Goal: Information Seeking & Learning: Find specific fact

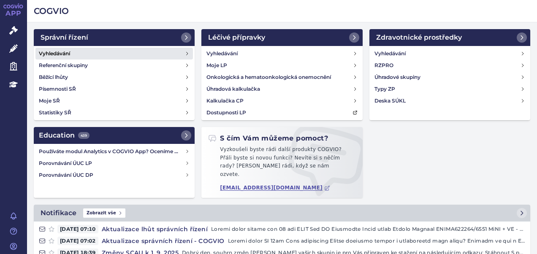
click at [60, 54] on h4 "Vyhledávání" at bounding box center [54, 53] width 31 height 8
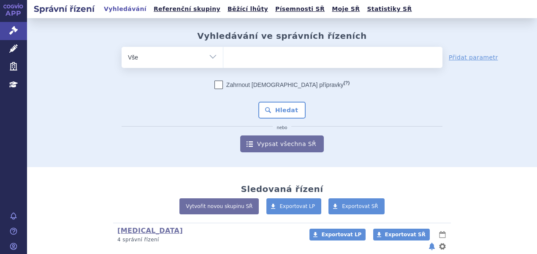
click at [239, 61] on ul at bounding box center [332, 56] width 219 height 18
click at [223, 61] on select at bounding box center [223, 56] width 0 height 21
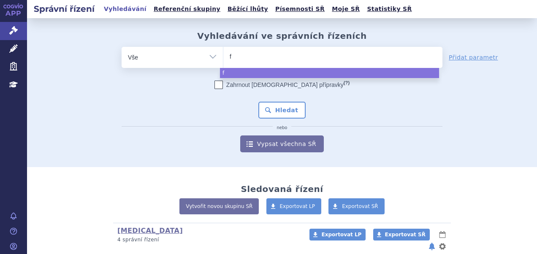
type input "fi"
type input "fil"
type input "filsu"
type input "filsuv"
type input "filsuvez"
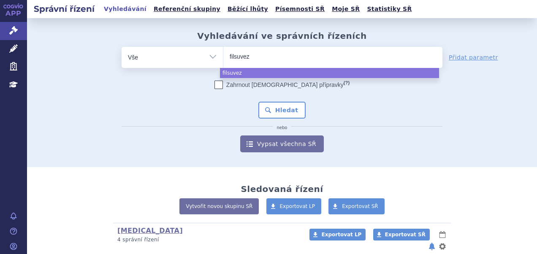
select select "filsuvez"
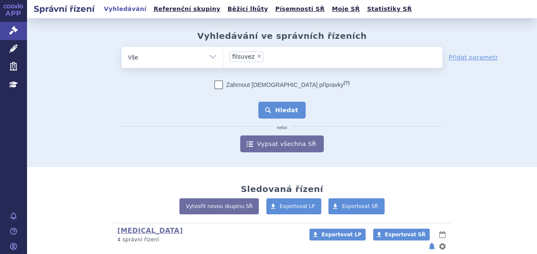
click at [271, 112] on button "Hledat" at bounding box center [282, 110] width 48 height 17
